Goal: Check status: Check status

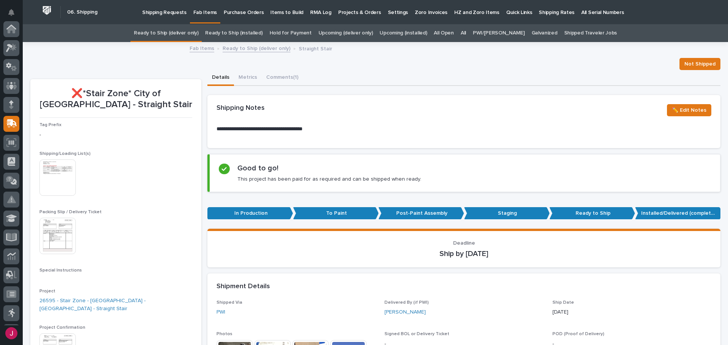
scroll to position [95, 0]
click at [466, 31] on link "All" at bounding box center [463, 33] width 5 height 18
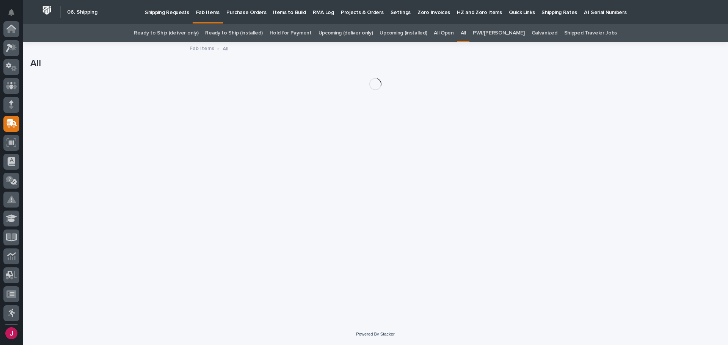
scroll to position [95, 0]
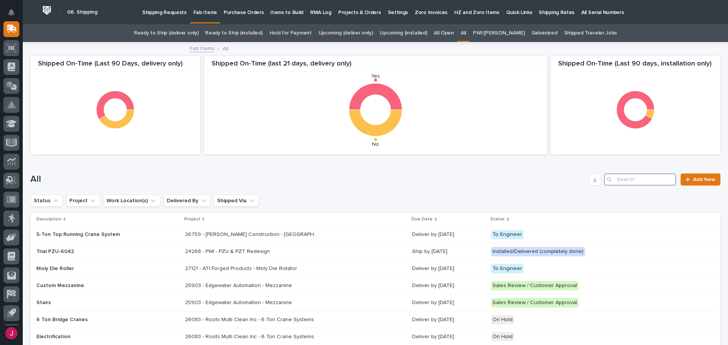
click at [638, 179] on input "Search" at bounding box center [640, 180] width 72 height 12
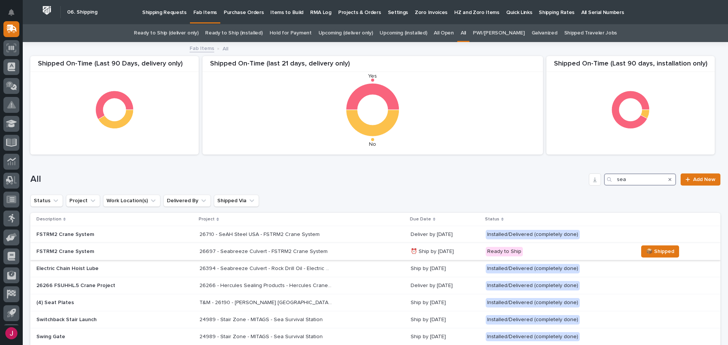
type input "sea"
click at [312, 254] on p "26697 - Seabreeze Culvert - FSTRM2 Crane System" at bounding box center [264, 251] width 130 height 8
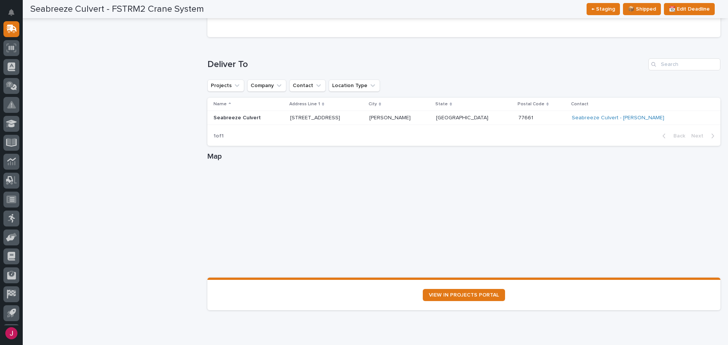
scroll to position [531, 0]
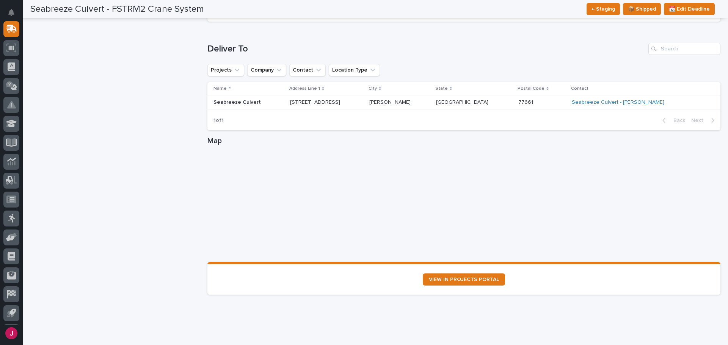
click at [458, 57] on div "Deliver To Projects Company Contact Location Type Name Address Line 1 City Stat…" at bounding box center [463, 87] width 513 height 88
